Goal: Find specific page/section: Find specific page/section

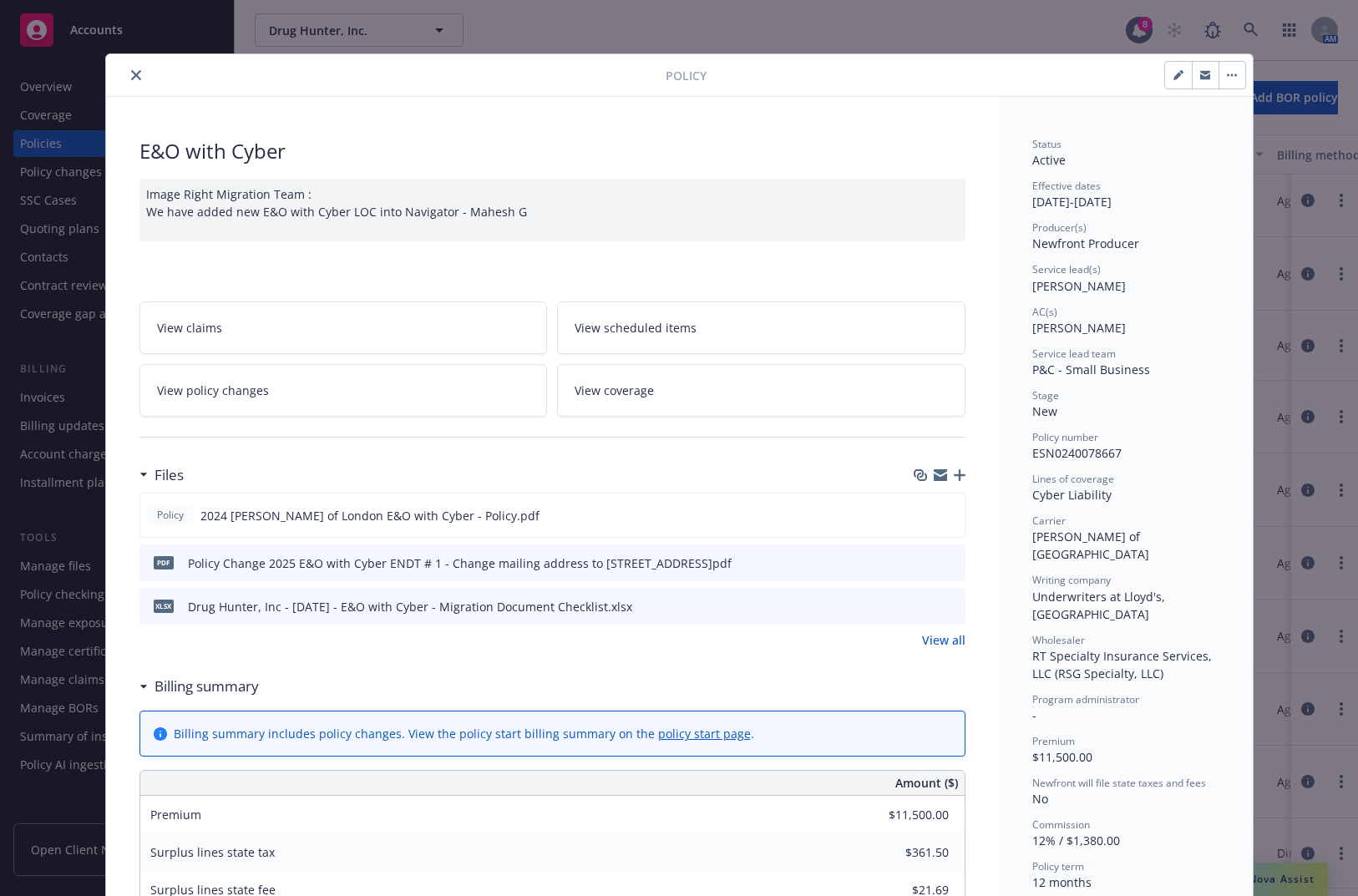
click at [137, 72] on button "close" at bounding box center [136, 75] width 20 height 20
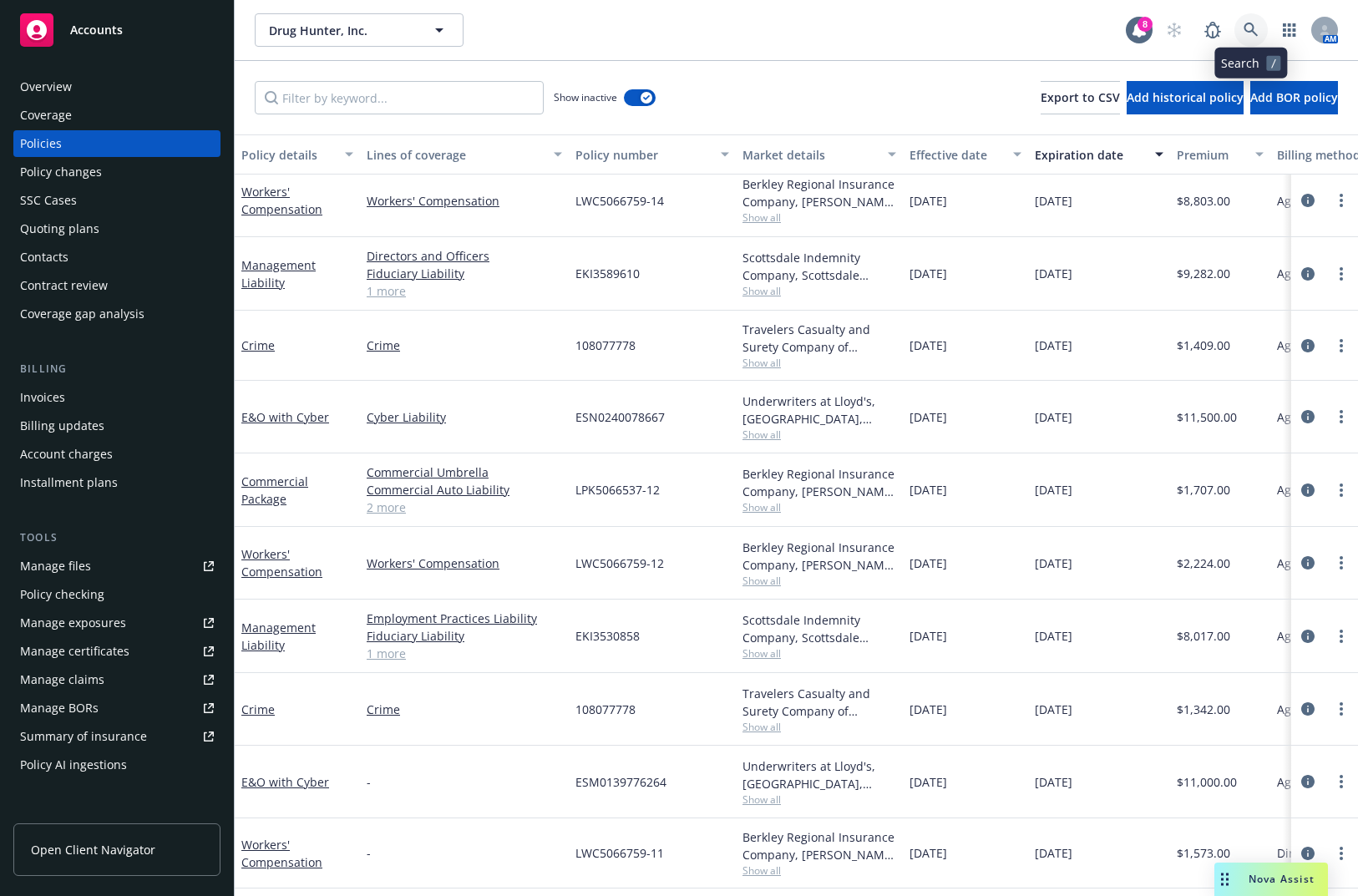
click at [1250, 30] on icon at bounding box center [1251, 30] width 15 height 15
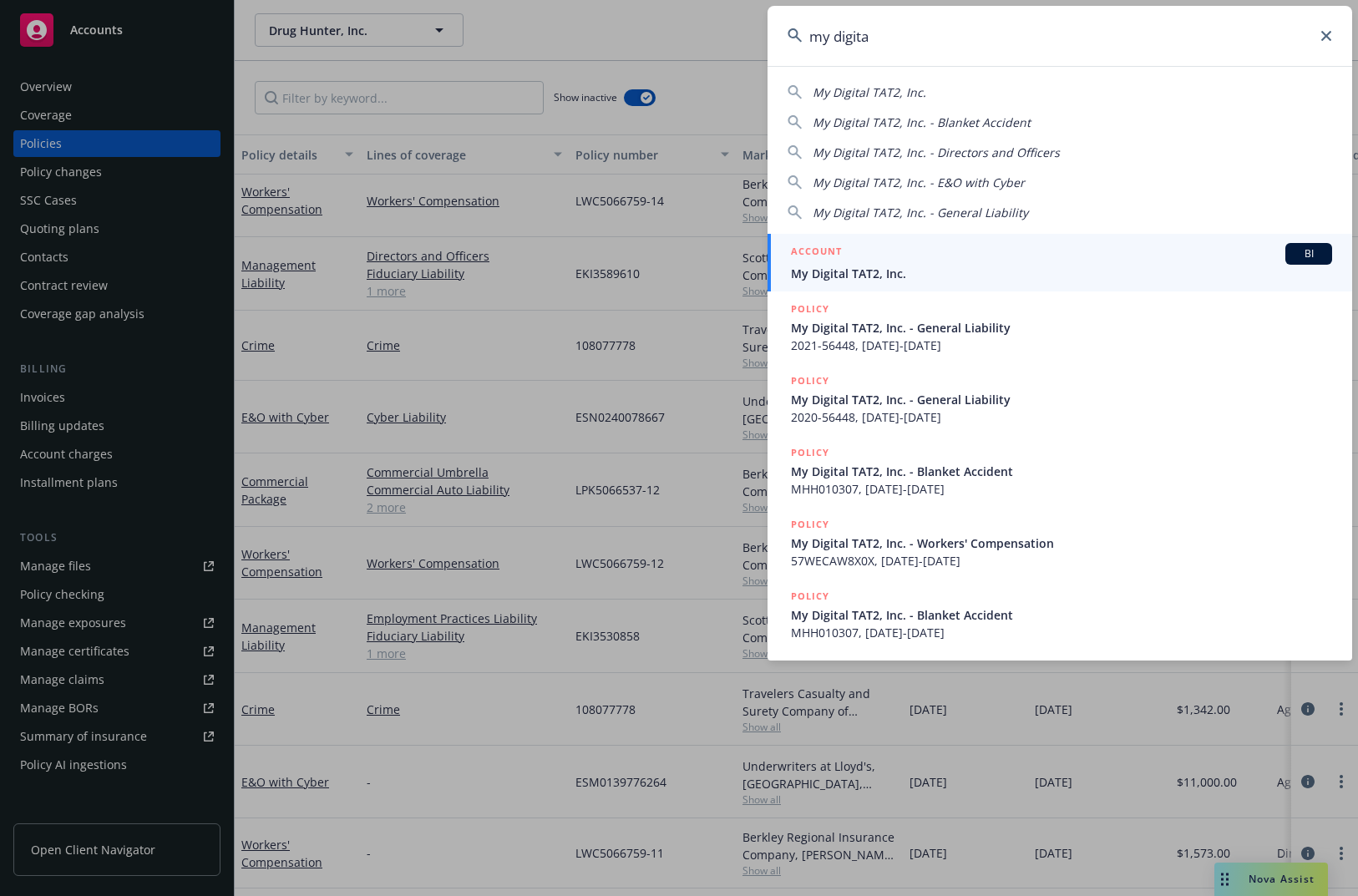
type input "my digita"
click at [1062, 280] on span "My Digital TAT2, Inc." at bounding box center [1061, 273] width 541 height 17
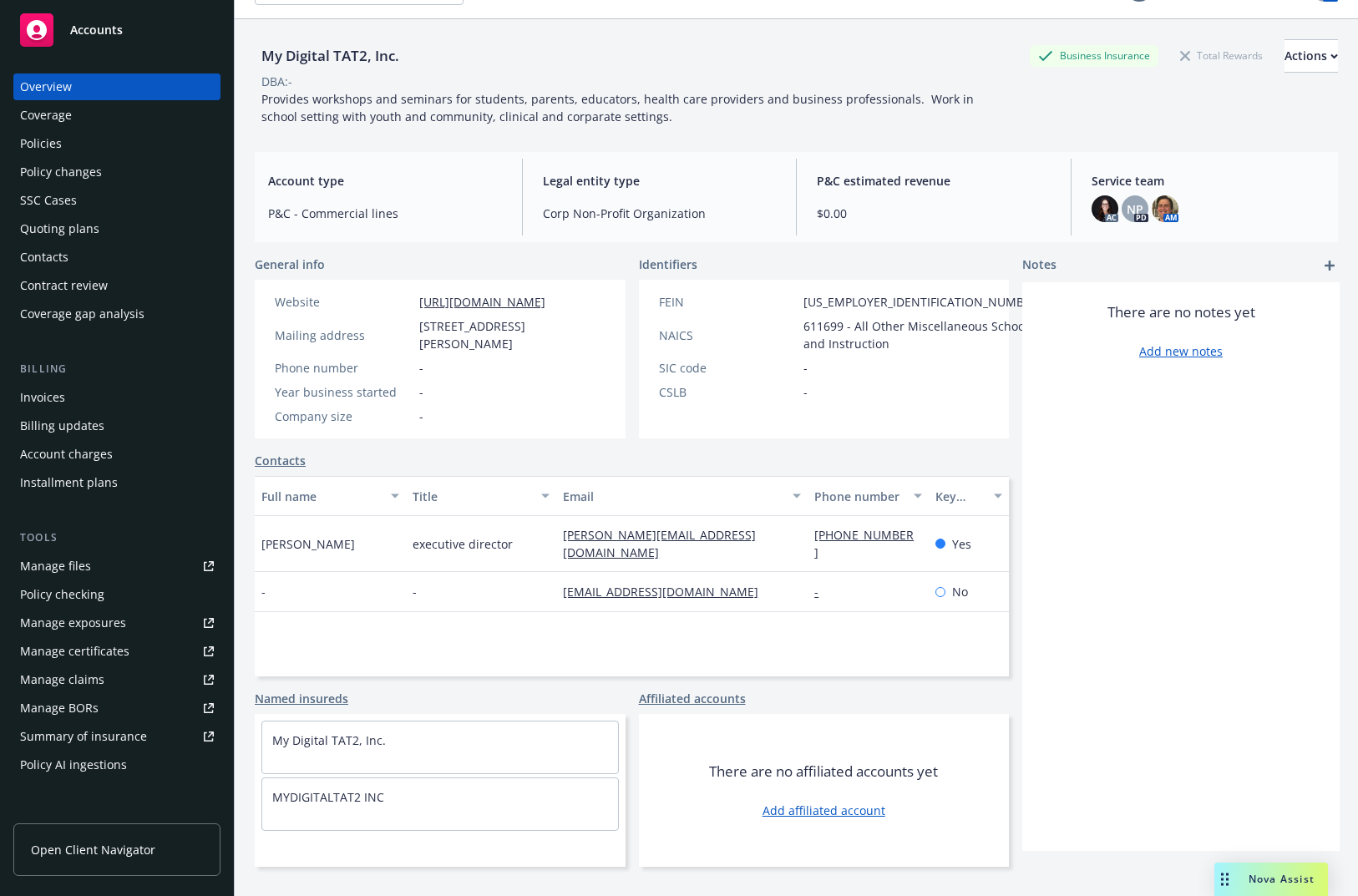
scroll to position [61, 0]
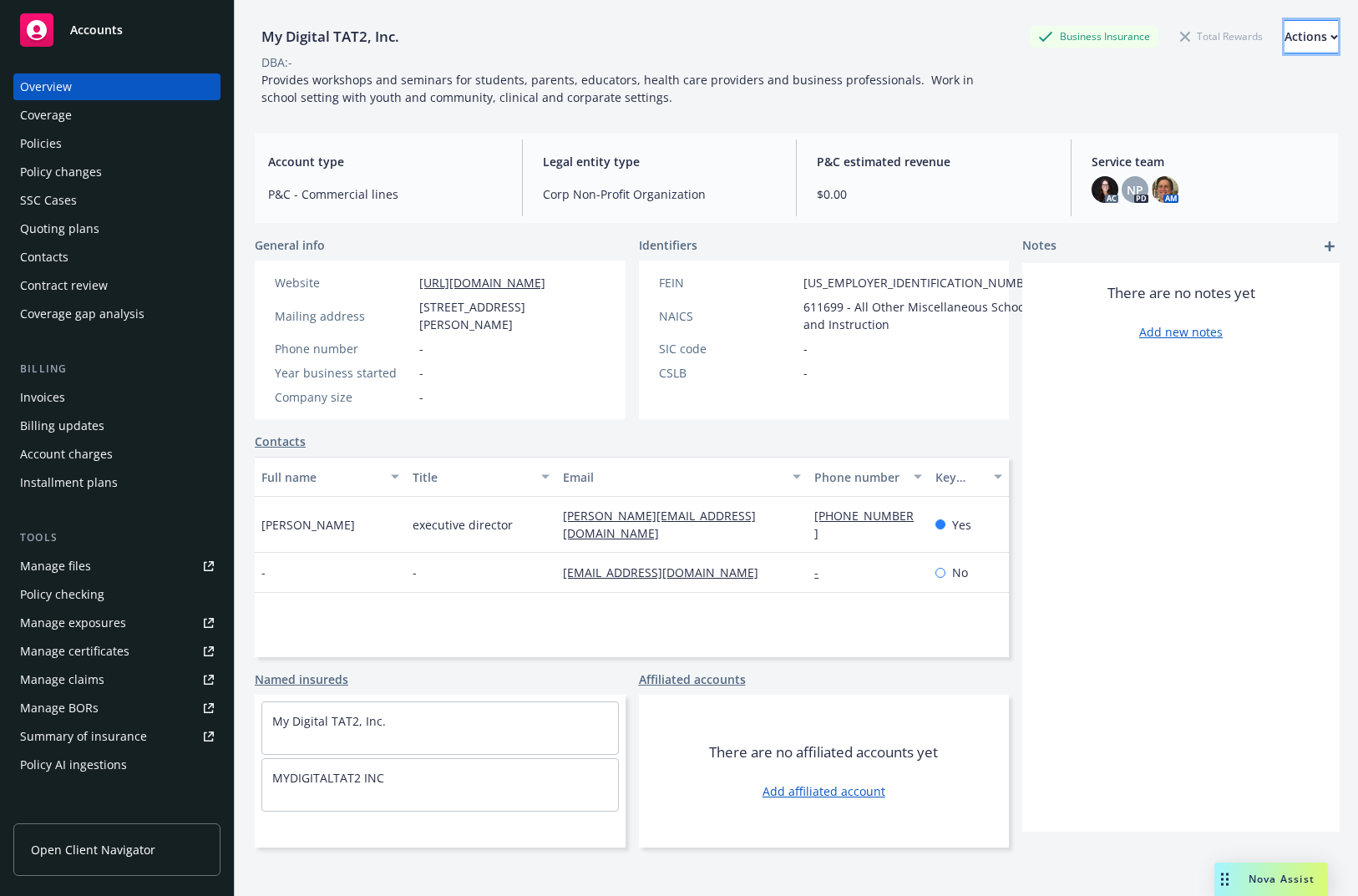
click at [1298, 29] on button "Actions" at bounding box center [1312, 37] width 54 height 34
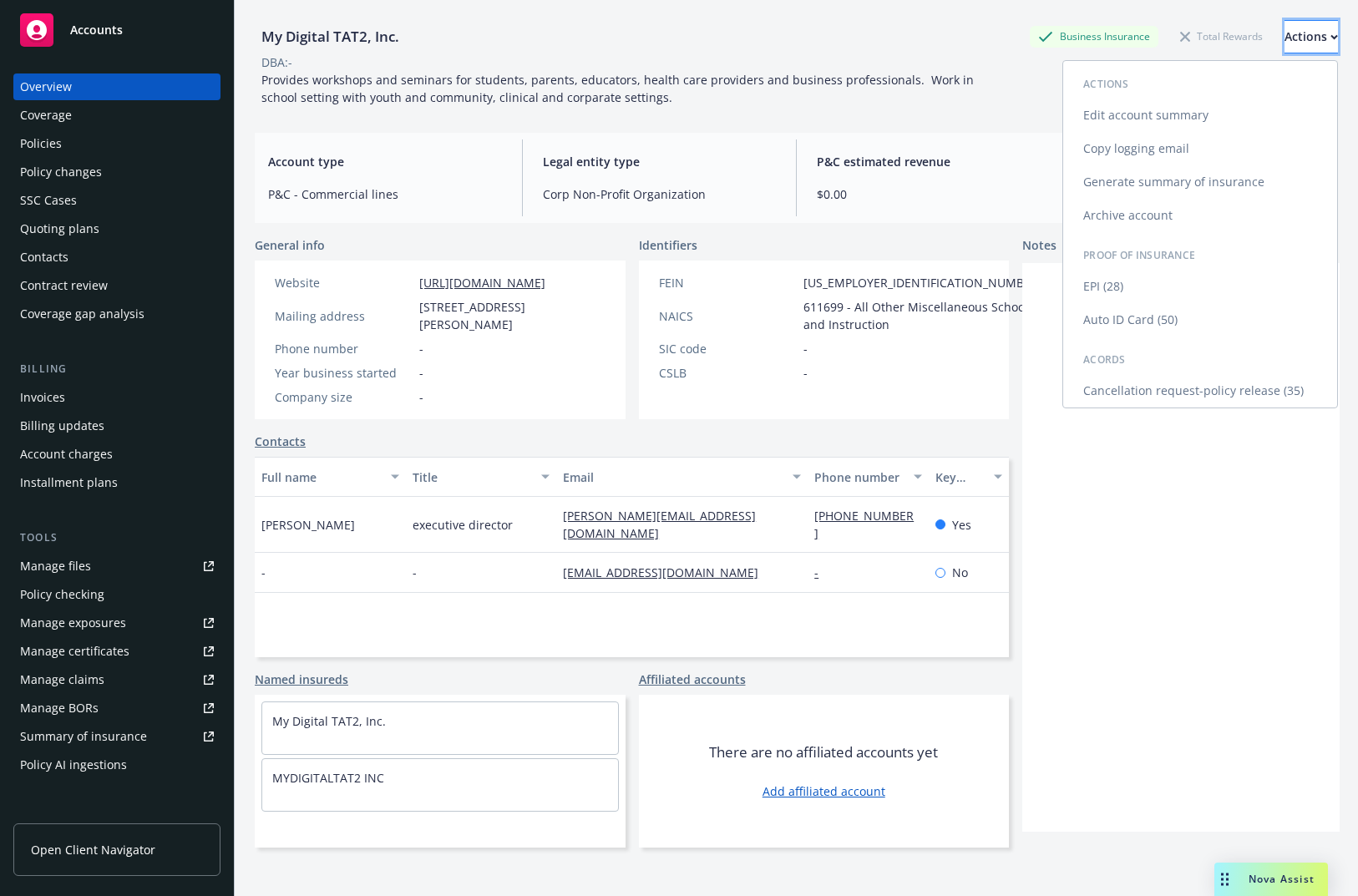
click at [1298, 29] on button "Actions" at bounding box center [1312, 37] width 54 height 34
